Goal: Task Accomplishment & Management: Use online tool/utility

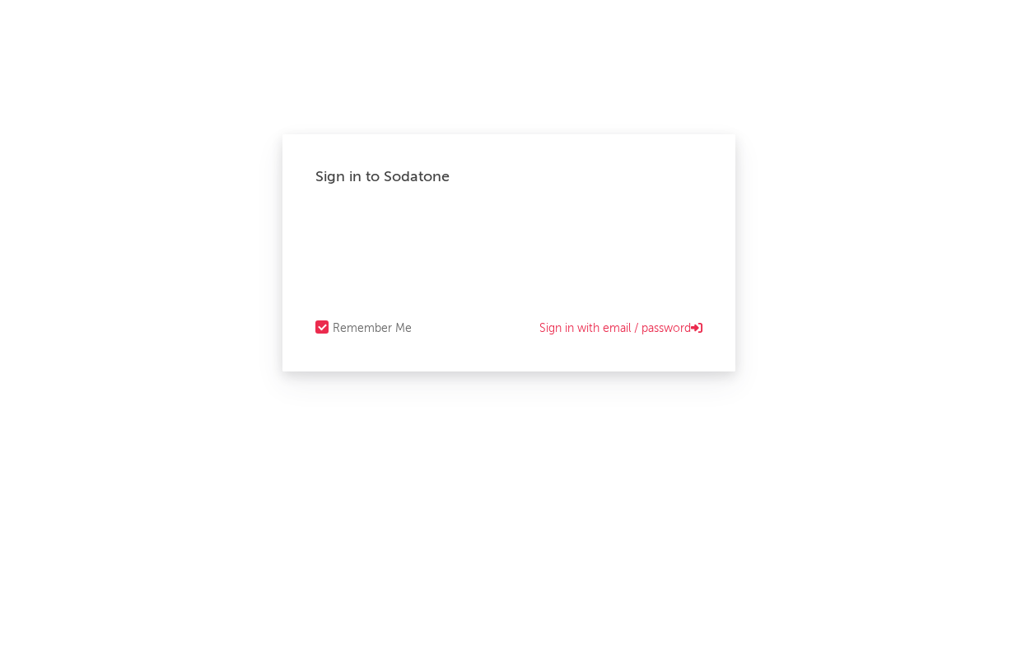
select select "tech"
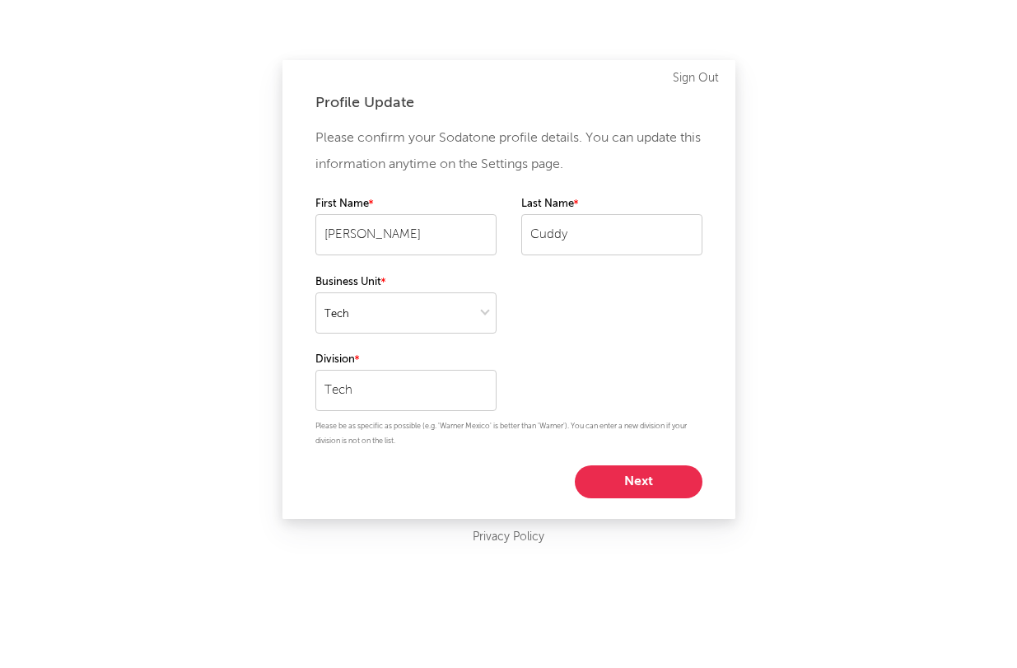
click at [622, 482] on button "Next" at bounding box center [639, 481] width 128 height 33
select select "other"
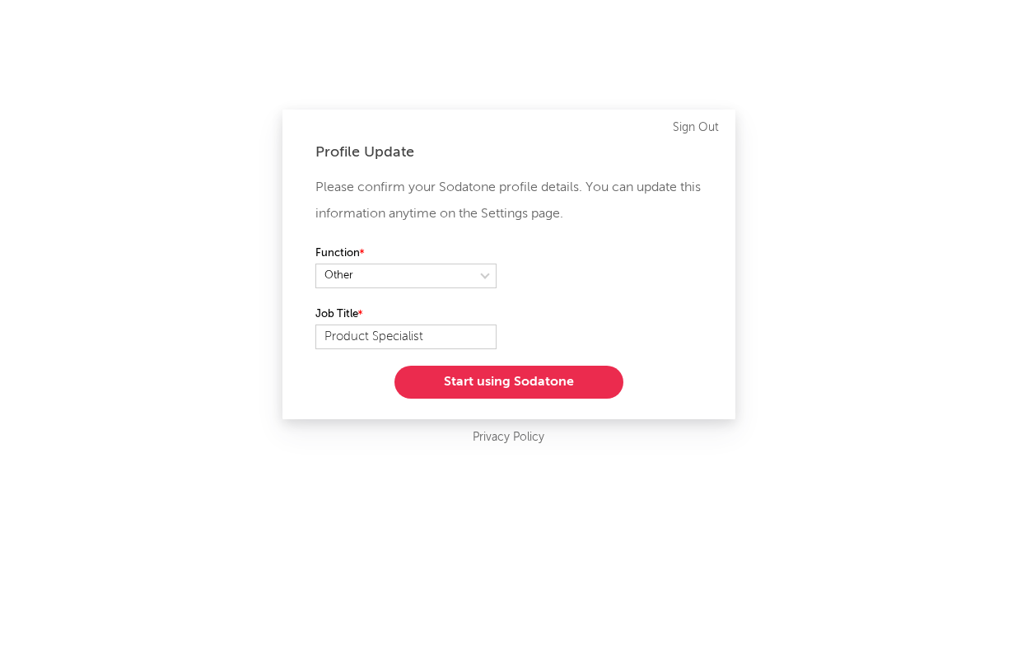
click at [550, 389] on button "Start using Sodatone" at bounding box center [509, 382] width 229 height 33
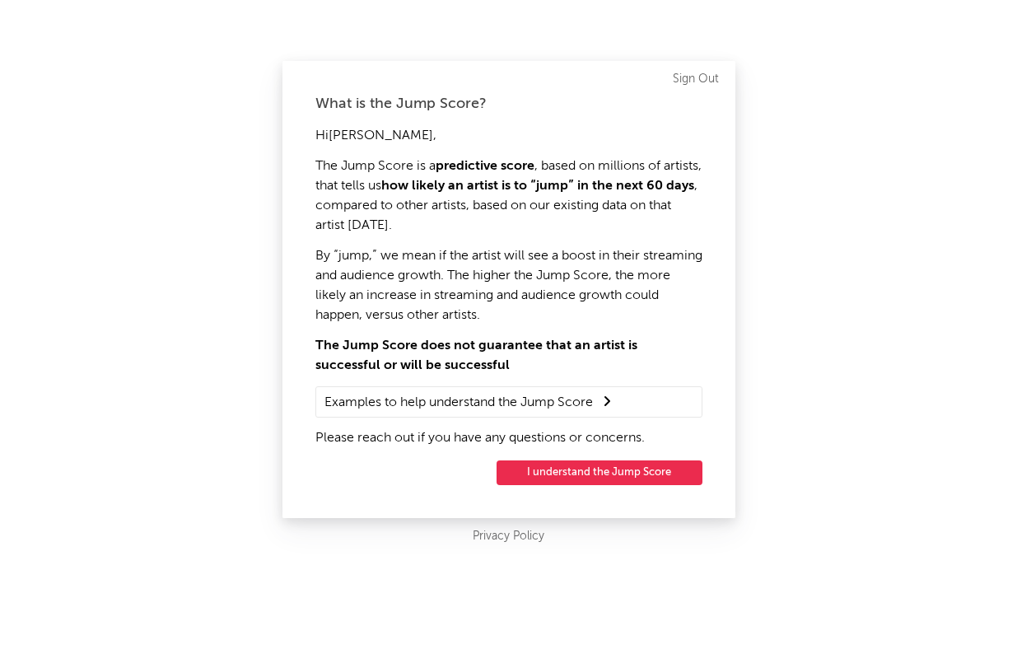
click at [581, 471] on button "I understand the Jump Score" at bounding box center [600, 472] width 206 height 25
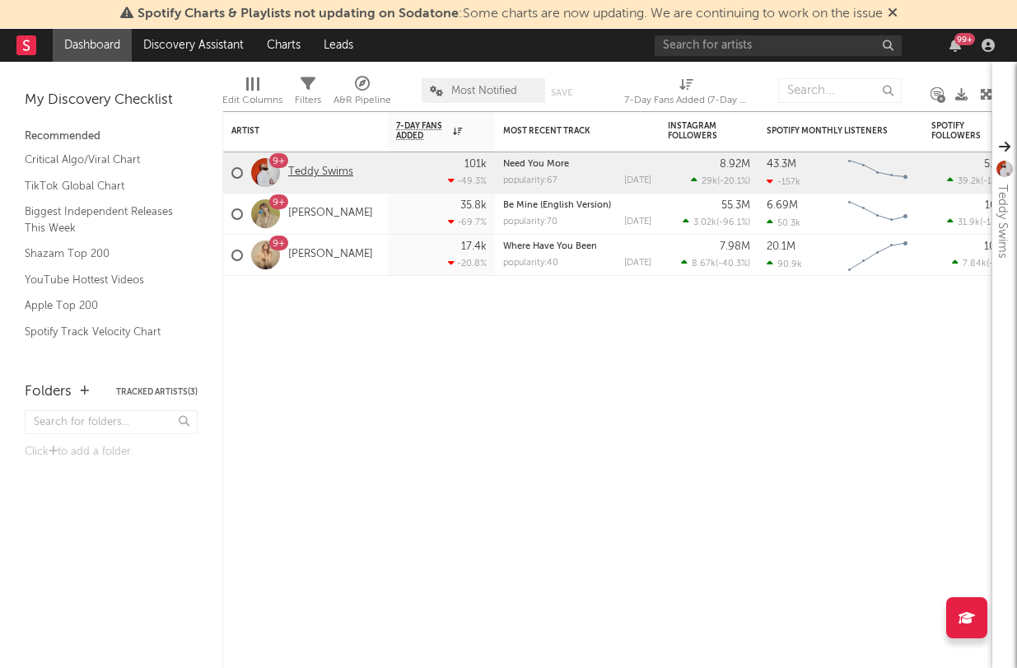
click at [323, 171] on link "Teddy Swims" at bounding box center [320, 173] width 65 height 14
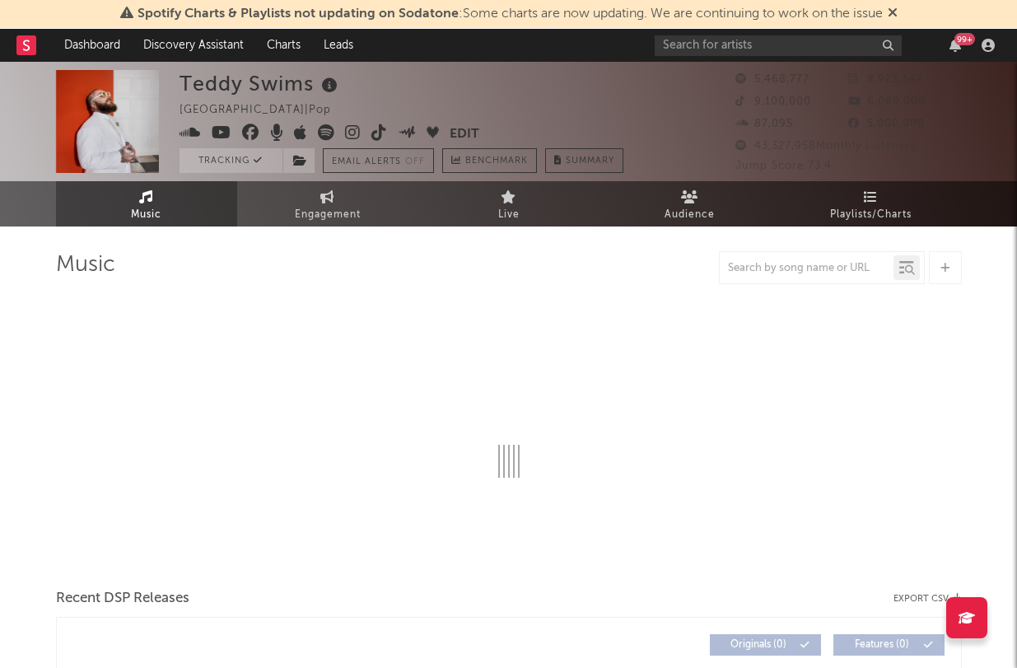
select select "6m"
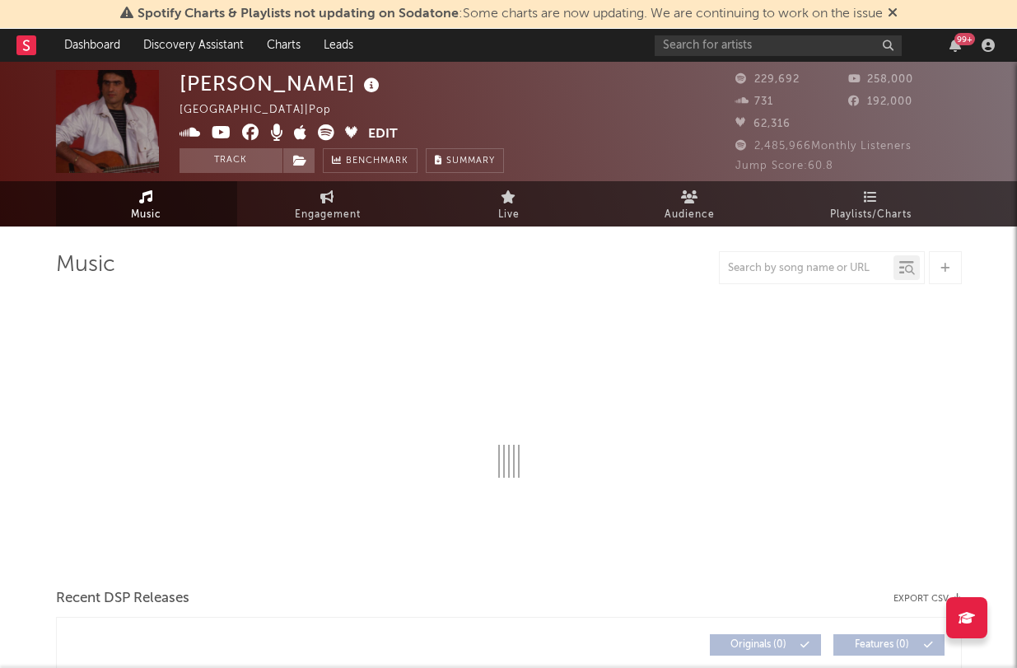
select select "6m"
